Goal: Complete application form

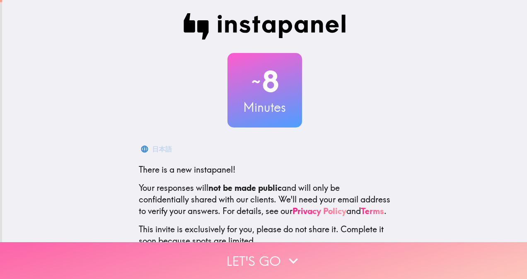
click at [288, 256] on icon "button" at bounding box center [293, 261] width 18 height 18
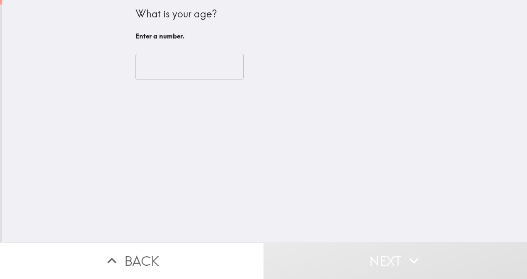
click at [174, 70] on input "number" at bounding box center [189, 67] width 108 height 26
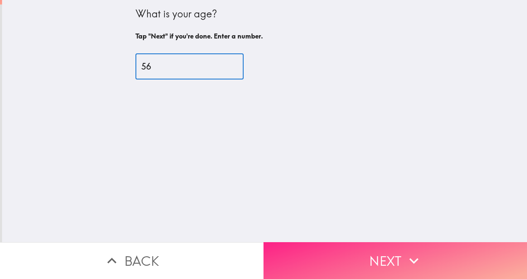
type input "56"
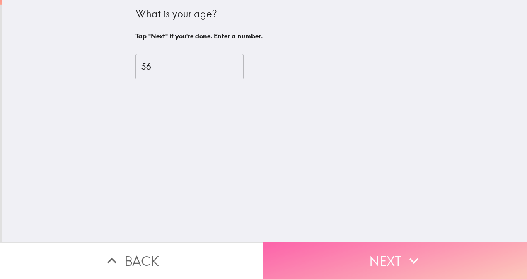
click at [372, 250] on button "Next" at bounding box center [394, 260] width 263 height 37
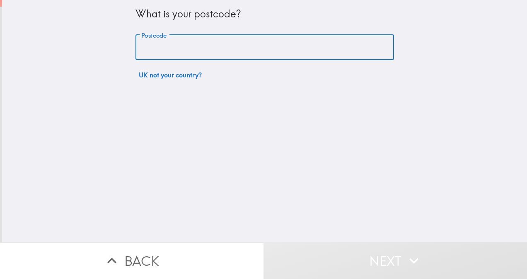
click at [220, 44] on input "Postcode" at bounding box center [264, 48] width 259 height 26
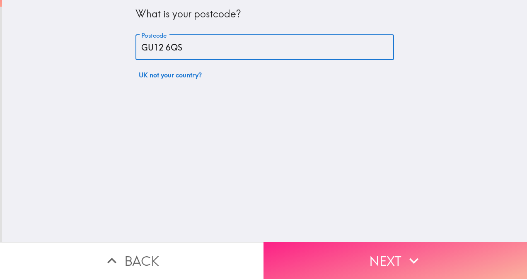
type input "GU12 6QS"
click at [391, 254] on button "Next" at bounding box center [394, 260] width 263 height 37
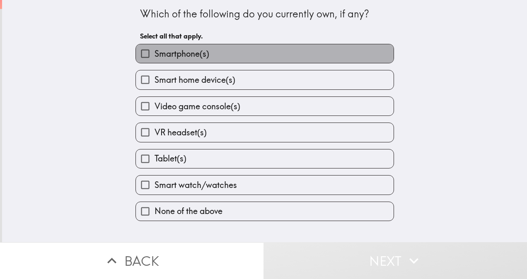
click at [260, 52] on label "Smartphone(s)" at bounding box center [265, 53] width 258 height 19
click at [155, 52] on input "Smartphone(s)" at bounding box center [145, 53] width 19 height 19
checkbox input "true"
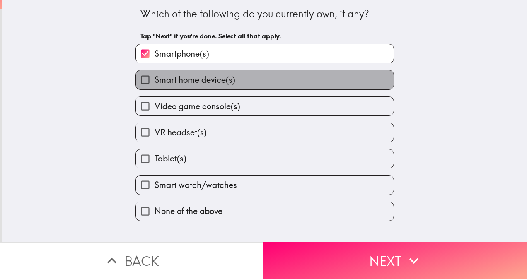
click at [264, 80] on label "Smart home device(s)" at bounding box center [265, 79] width 258 height 19
click at [155, 80] on input "Smart home device(s)" at bounding box center [145, 79] width 19 height 19
checkbox input "true"
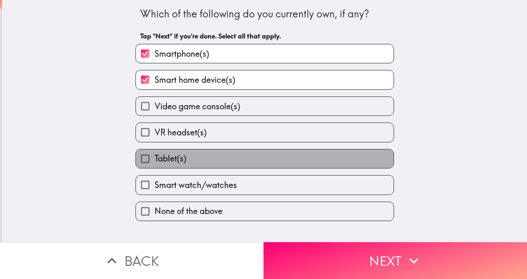
click at [288, 166] on label "Tablet(s)" at bounding box center [265, 159] width 258 height 19
click at [155, 166] on input "Tablet(s)" at bounding box center [145, 159] width 19 height 19
checkbox input "true"
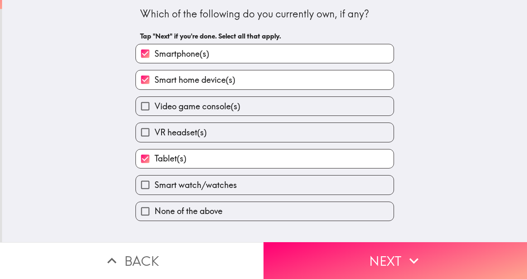
click at [297, 182] on label "Smart watch/watches" at bounding box center [265, 185] width 258 height 19
click at [155, 182] on input "Smart watch/watches" at bounding box center [145, 185] width 19 height 19
checkbox input "true"
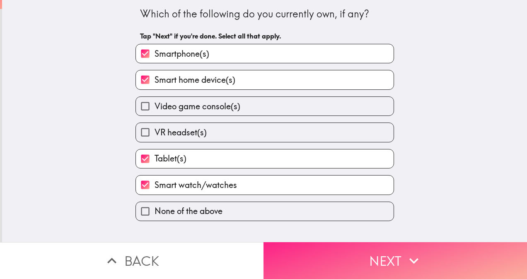
click at [358, 242] on button "Next" at bounding box center [394, 260] width 263 height 37
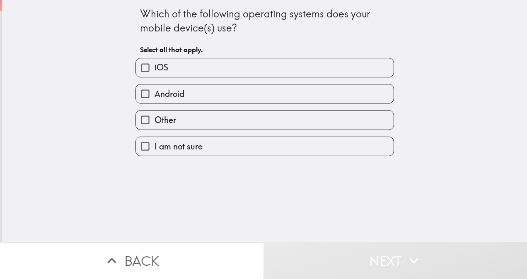
click at [277, 63] on label "iOS" at bounding box center [265, 67] width 258 height 19
click at [155, 63] on input "iOS" at bounding box center [145, 67] width 19 height 19
checkbox input "true"
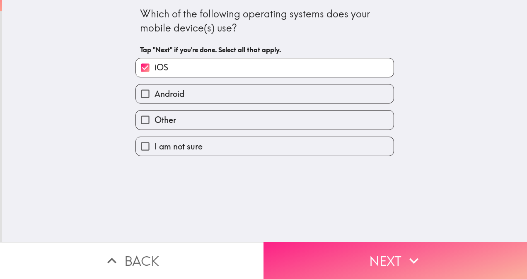
click at [389, 258] on button "Next" at bounding box center [394, 260] width 263 height 37
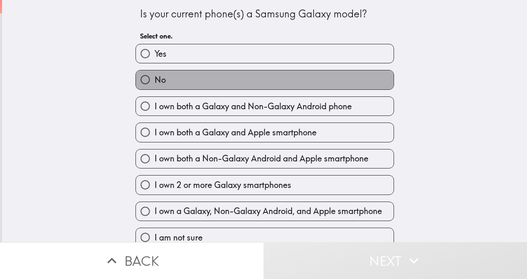
click at [303, 85] on label "No" at bounding box center [265, 79] width 258 height 19
click at [155, 85] on input "No" at bounding box center [145, 79] width 19 height 19
radio input "true"
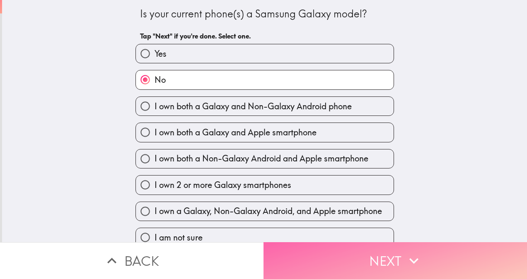
click at [398, 256] on button "Next" at bounding box center [394, 260] width 263 height 37
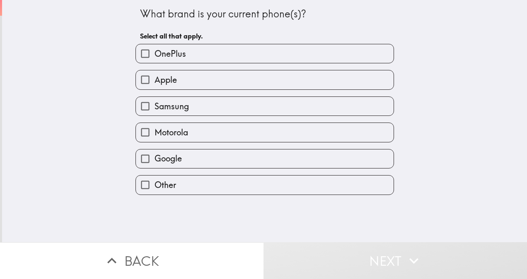
click at [312, 75] on label "Apple" at bounding box center [265, 79] width 258 height 19
click at [155, 75] on input "Apple" at bounding box center [145, 79] width 19 height 19
checkbox input "true"
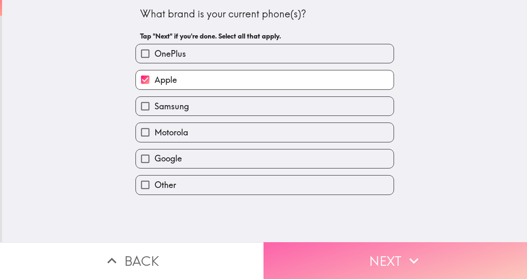
click at [391, 254] on button "Next" at bounding box center [394, 260] width 263 height 37
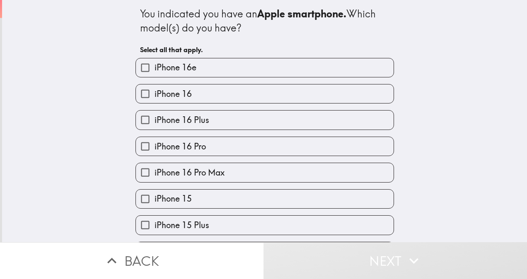
click at [355, 196] on label "iPhone 15" at bounding box center [265, 199] width 258 height 19
click at [155, 196] on input "iPhone 15" at bounding box center [145, 199] width 19 height 19
checkbox input "true"
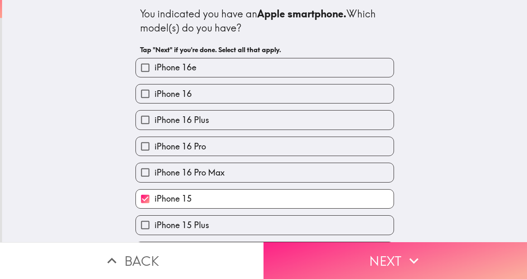
click at [381, 243] on button "Next" at bounding box center [394, 260] width 263 height 37
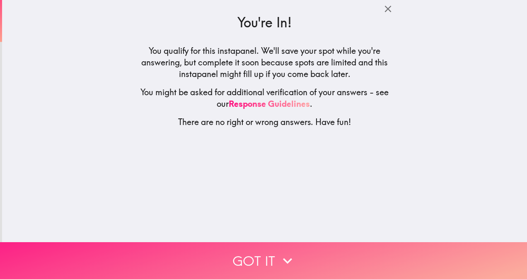
click at [298, 251] on button "Got it" at bounding box center [263, 260] width 527 height 37
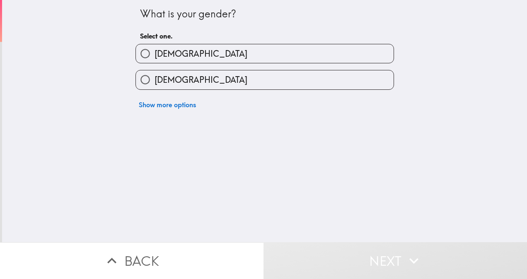
click at [258, 78] on label "[DEMOGRAPHIC_DATA]" at bounding box center [265, 79] width 258 height 19
click at [155, 78] on input "[DEMOGRAPHIC_DATA]" at bounding box center [145, 79] width 19 height 19
radio input "true"
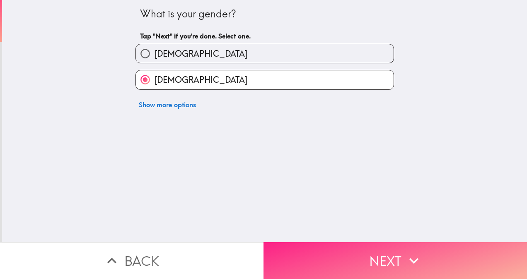
click at [374, 249] on button "Next" at bounding box center [394, 260] width 263 height 37
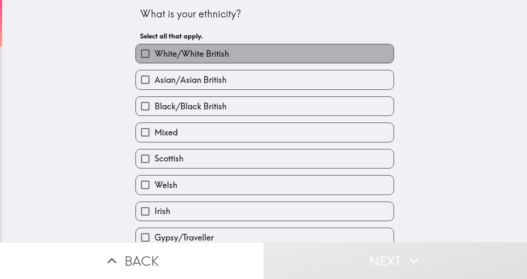
click at [321, 59] on label "White/White British" at bounding box center [265, 53] width 258 height 19
click at [155, 59] on input "White/White British" at bounding box center [145, 53] width 19 height 19
checkbox input "true"
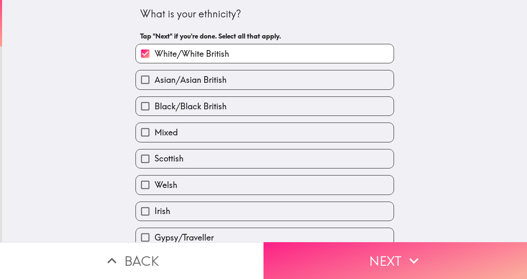
click at [395, 267] on button "Next" at bounding box center [394, 260] width 263 height 37
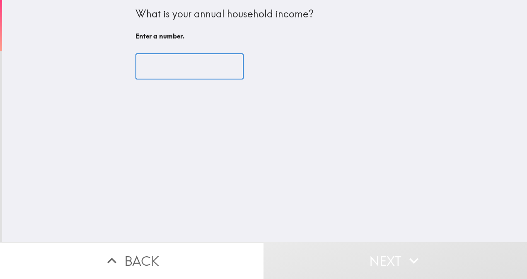
click at [193, 70] on input "number" at bounding box center [189, 67] width 108 height 26
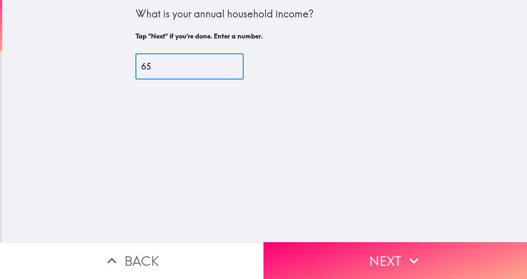
type input "6"
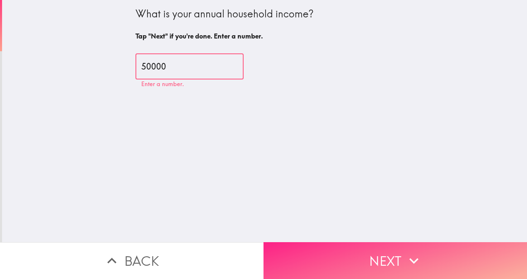
type input "50000"
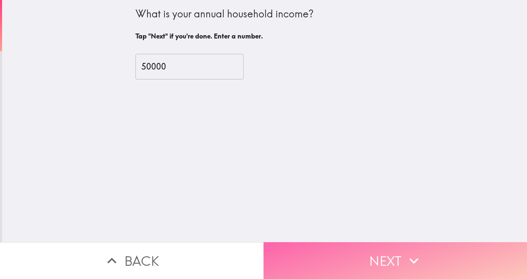
click at [353, 253] on button "Next" at bounding box center [394, 260] width 263 height 37
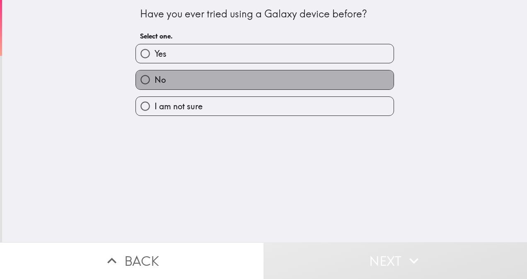
click at [332, 79] on label "No" at bounding box center [265, 79] width 258 height 19
click at [155, 79] on input "No" at bounding box center [145, 79] width 19 height 19
radio input "true"
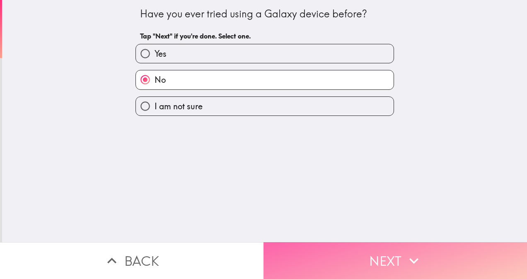
click at [395, 255] on button "Next" at bounding box center [394, 260] width 263 height 37
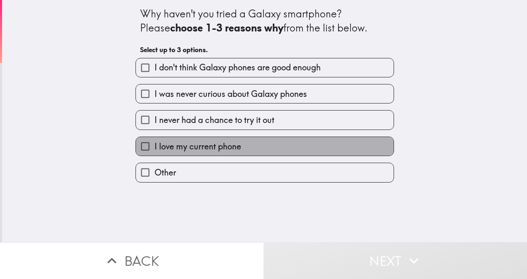
click at [353, 152] on label "I love my current phone" at bounding box center [265, 146] width 258 height 19
click at [155, 152] on input "I love my current phone" at bounding box center [145, 146] width 19 height 19
checkbox input "true"
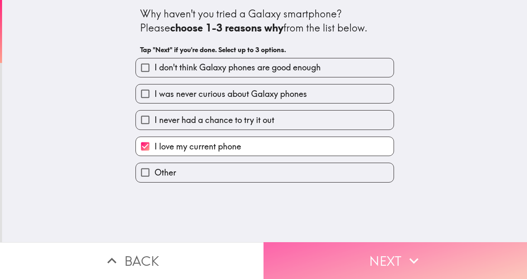
click at [393, 254] on button "Next" at bounding box center [394, 260] width 263 height 37
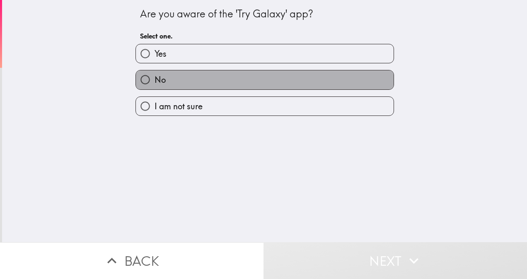
click at [346, 84] on label "No" at bounding box center [265, 79] width 258 height 19
click at [155, 84] on input "No" at bounding box center [145, 79] width 19 height 19
radio input "true"
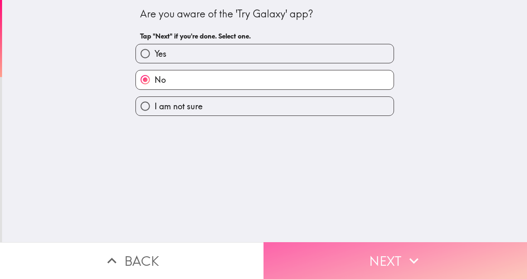
click at [404, 264] on button "Next" at bounding box center [394, 260] width 263 height 37
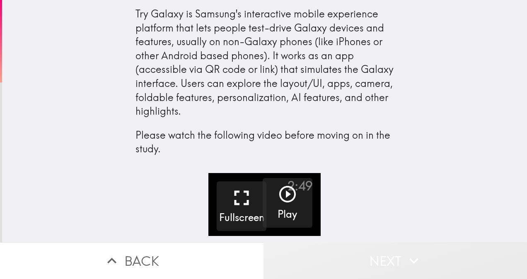
click at [435, 264] on button "Next" at bounding box center [394, 260] width 263 height 37
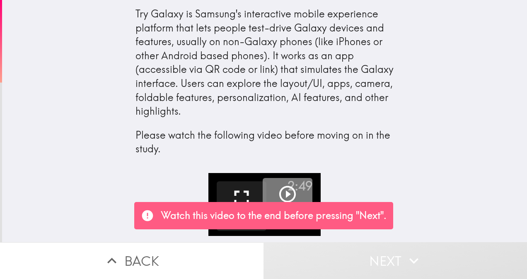
click at [278, 186] on icon "button" at bounding box center [288, 194] width 20 height 20
